Goal: Check status: Check status

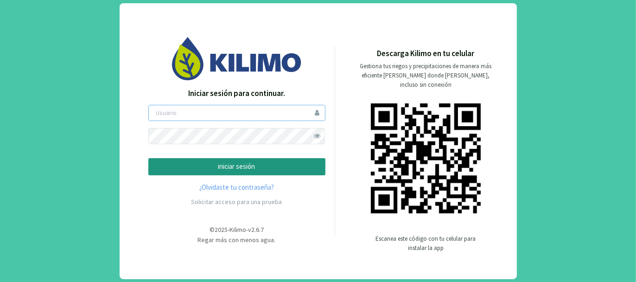
type input "tacchi"
click at [270, 170] on p "iniciar sesión" at bounding box center [236, 166] width 161 height 11
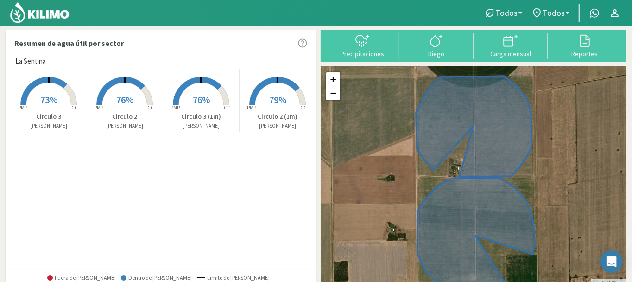
click at [269, 106] on rect at bounding box center [278, 106] width 74 height 74
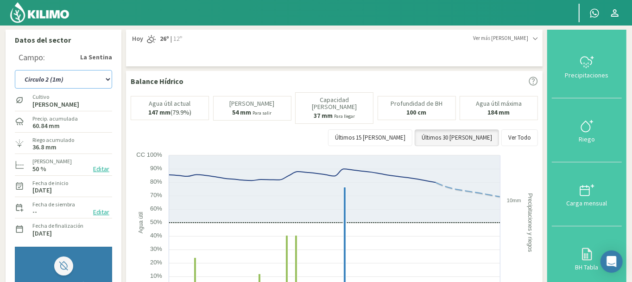
click at [108, 80] on select "Circulo 2 Circulo 2 (1m) Circulo 3 Circulo 3 (1m)" at bounding box center [63, 79] width 97 height 19
click at [15, 70] on select "Circulo 2 Circulo 2 (1m) Circulo 3 Circulo 3 (1m)" at bounding box center [63, 79] width 97 height 19
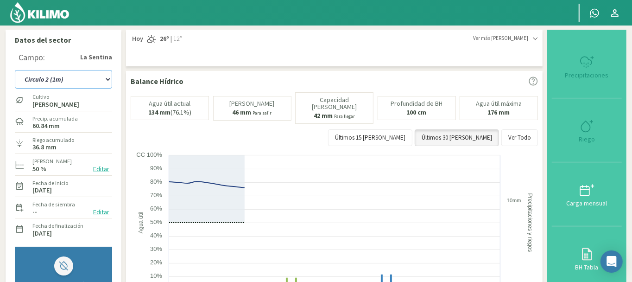
select select "7: Object"
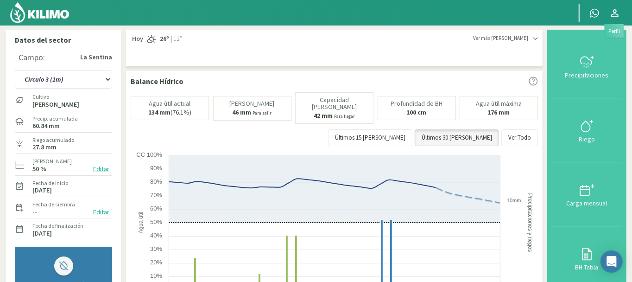
click at [616, 11] on icon at bounding box center [614, 12] width 7 height 7
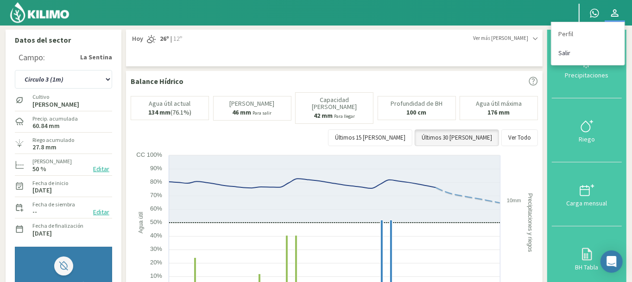
click at [567, 50] on link "Salir" at bounding box center [588, 53] width 73 height 19
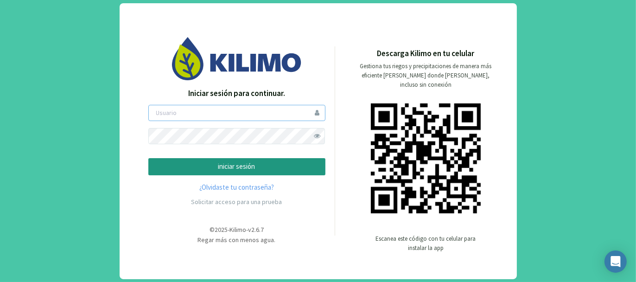
type input "tacchi"
